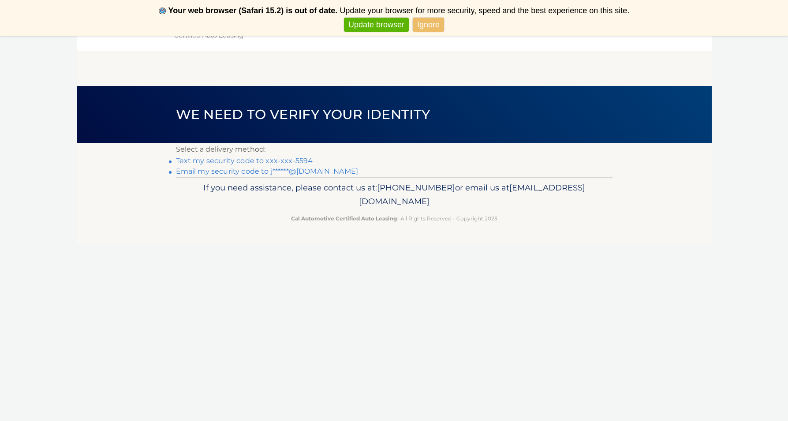
click at [260, 159] on link "Text my security code to xxx-xxx-5594" at bounding box center [244, 161] width 137 height 8
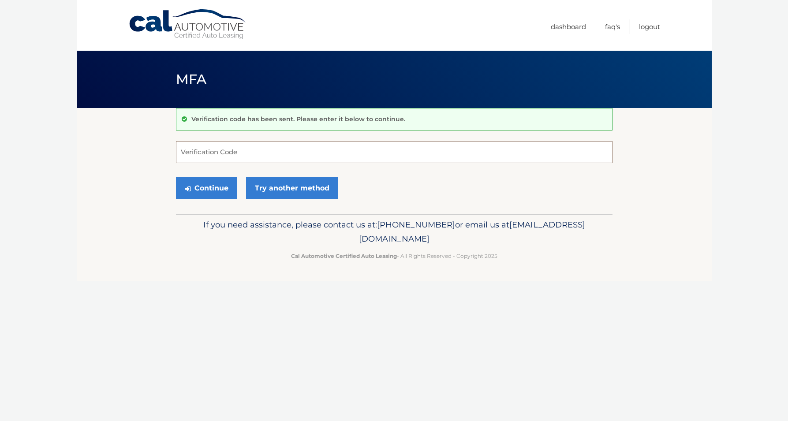
click at [227, 154] on input "Verification Code" at bounding box center [394, 152] width 437 height 22
type input "021155"
click at [212, 192] on button "Continue" at bounding box center [206, 188] width 61 height 22
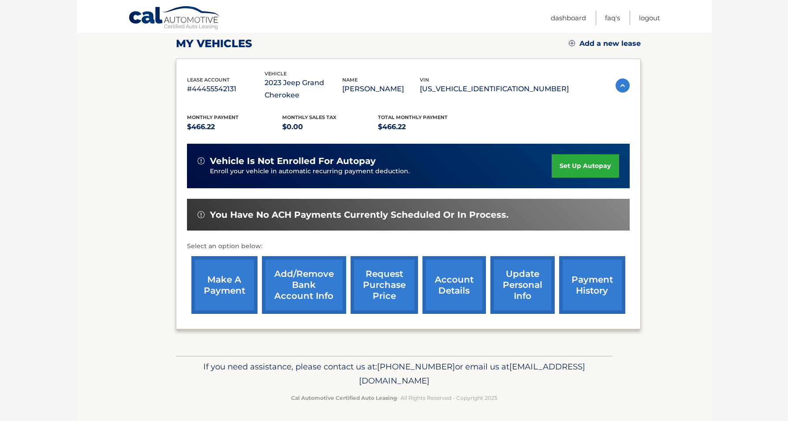
scroll to position [124, 0]
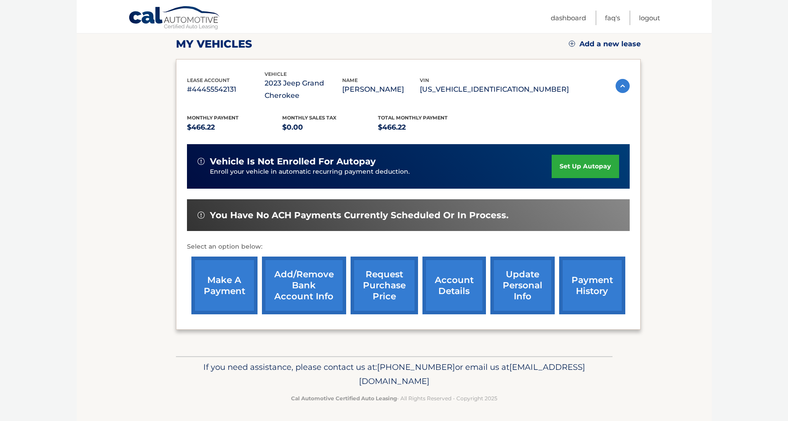
click at [216, 297] on link "make a payment" at bounding box center [224, 286] width 66 height 58
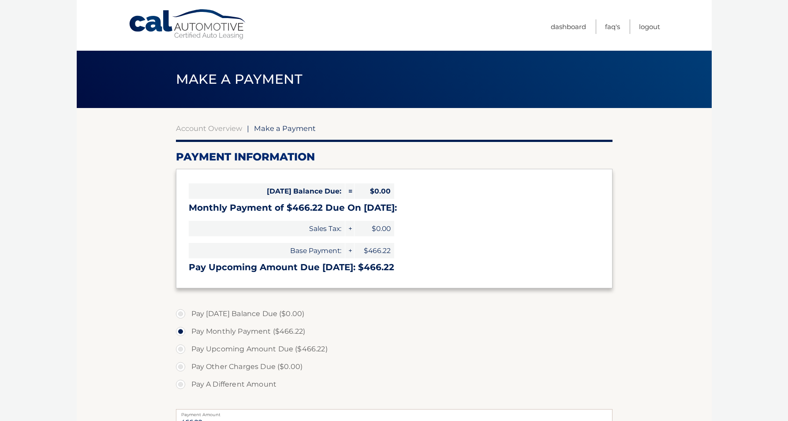
select select "NGY4OTQ2YWYtZjhjYi00NGYyLTg5MzItNDA2MjM5NTVmZDg5"
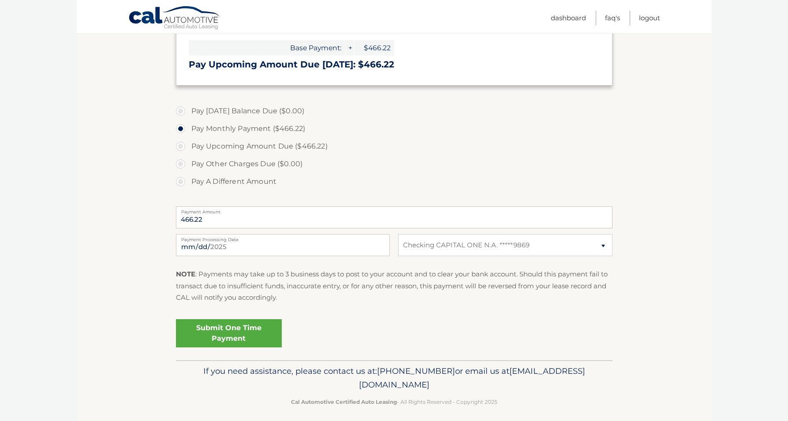
scroll to position [203, 0]
click at [231, 333] on link "Submit One Time Payment" at bounding box center [229, 333] width 106 height 28
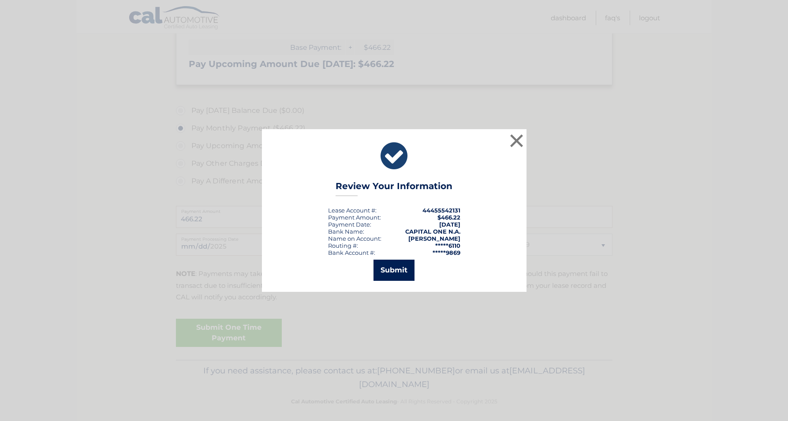
click at [402, 268] on button "Submit" at bounding box center [394, 270] width 41 height 21
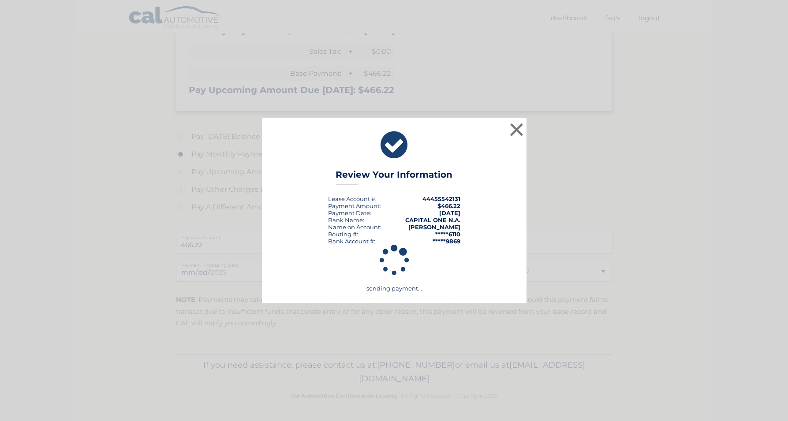
scroll to position [175, 0]
